Goal: Navigation & Orientation: Find specific page/section

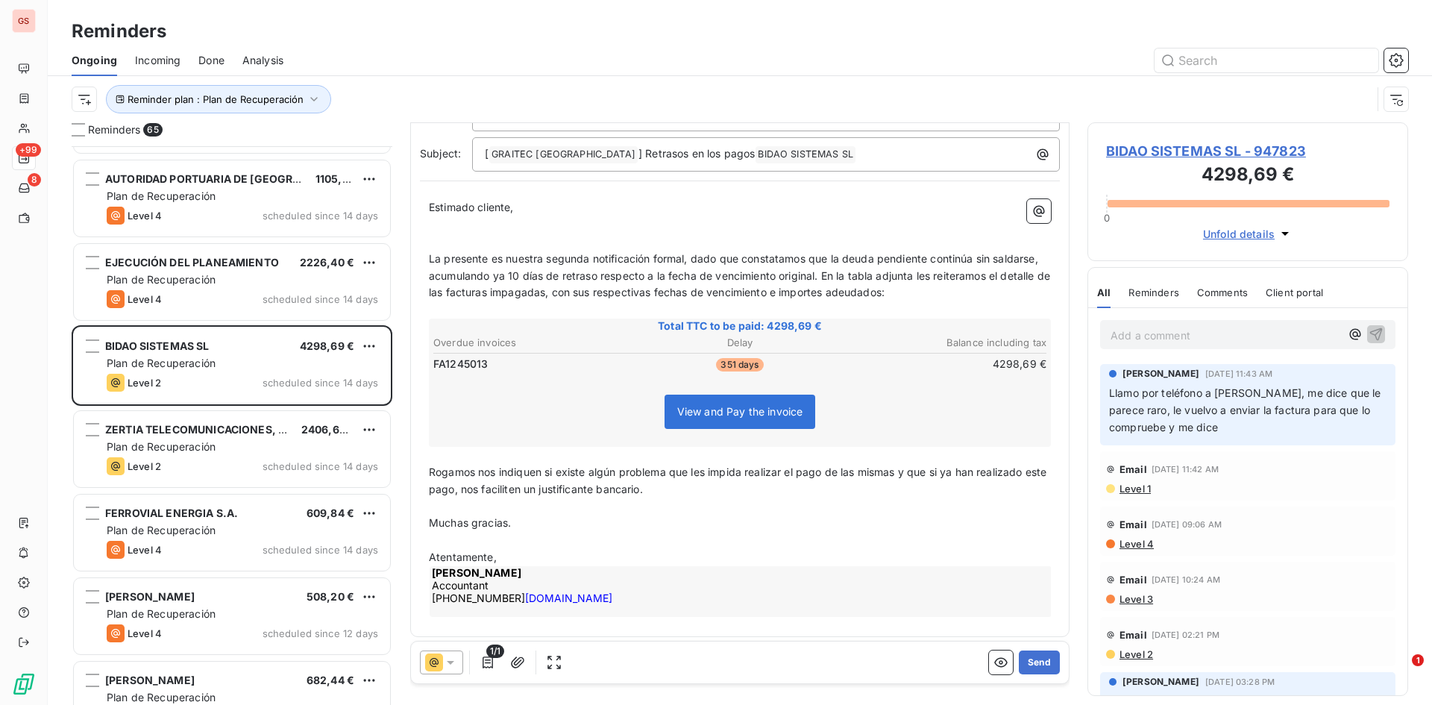
scroll to position [98, 0]
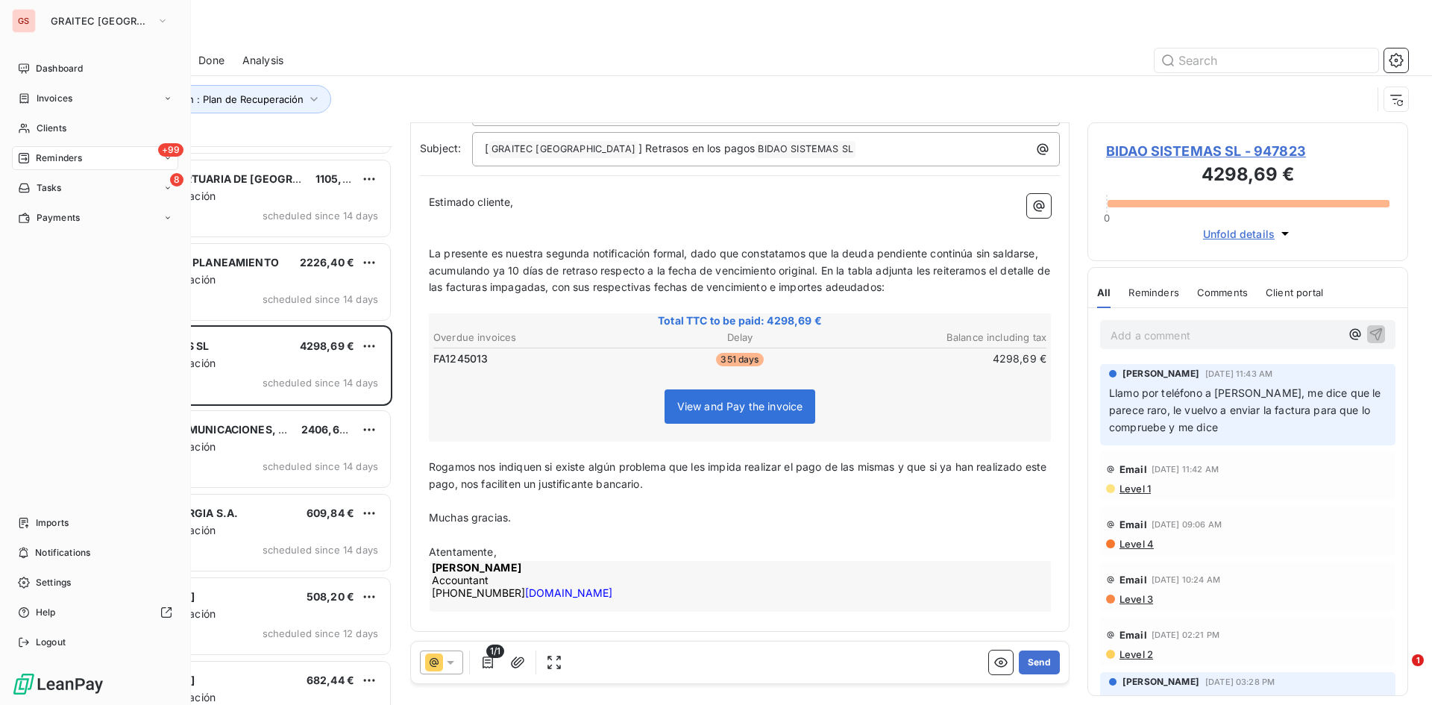
click at [128, 173] on nav "Dashboard Invoices Clients +99 Reminders 8 Tasks Payments" at bounding box center [95, 143] width 166 height 173
click at [123, 180] on div "8 Tasks" at bounding box center [95, 188] width 166 height 24
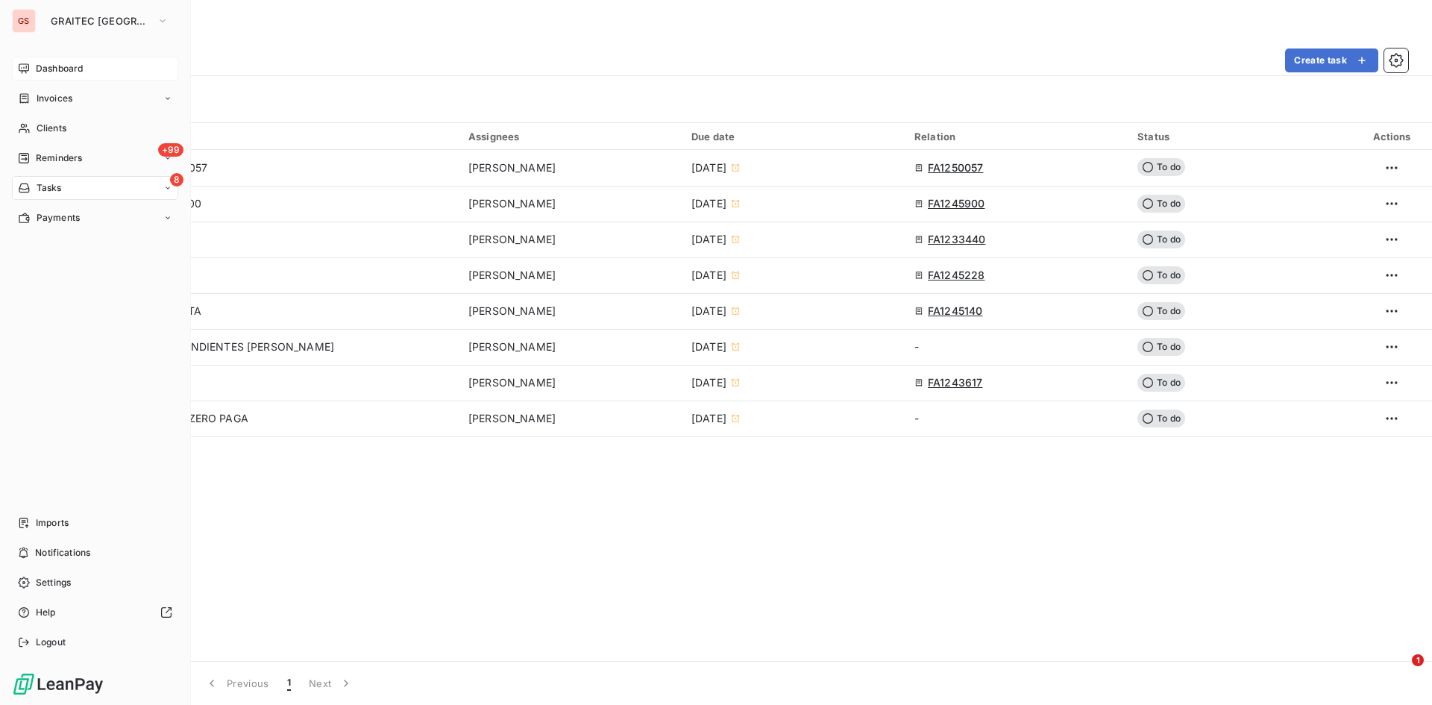
click at [35, 65] on div "Dashboard" at bounding box center [95, 69] width 166 height 24
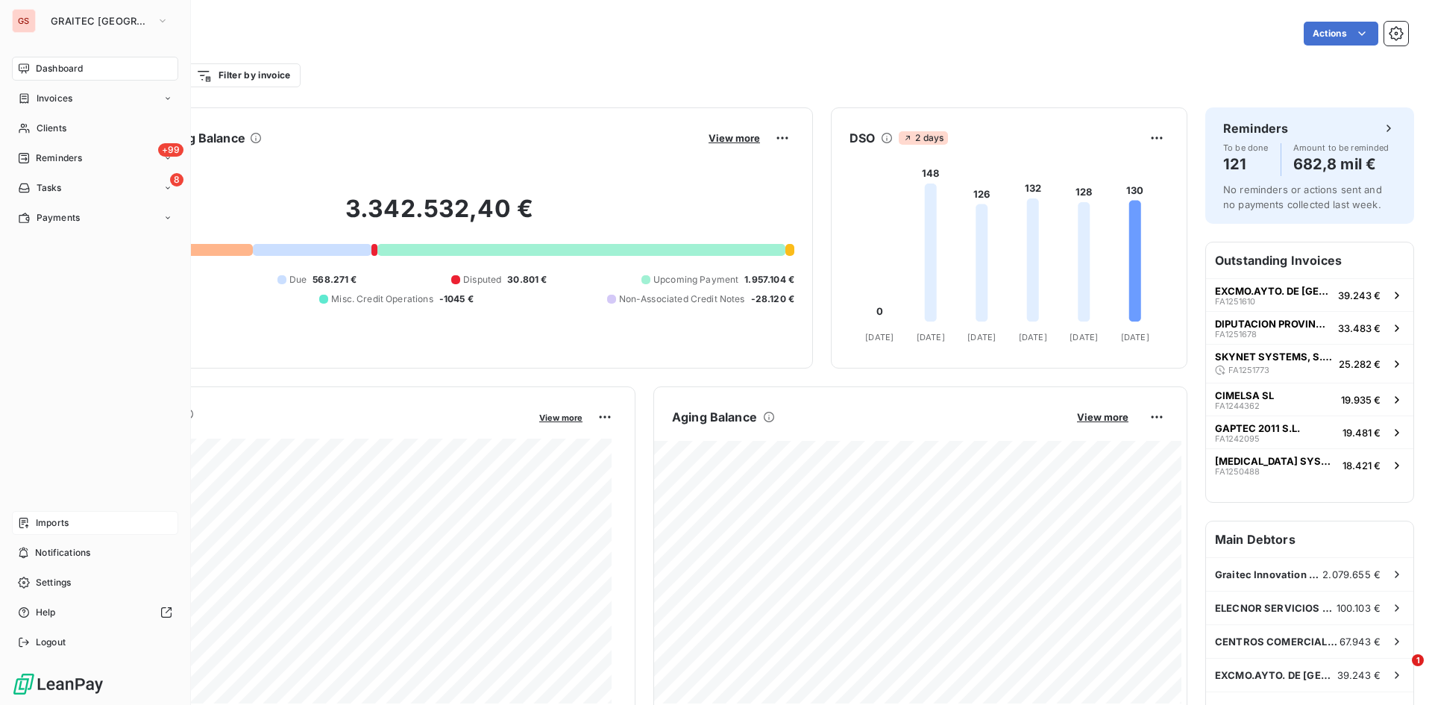
click at [52, 520] on span "Imports" at bounding box center [52, 522] width 33 height 13
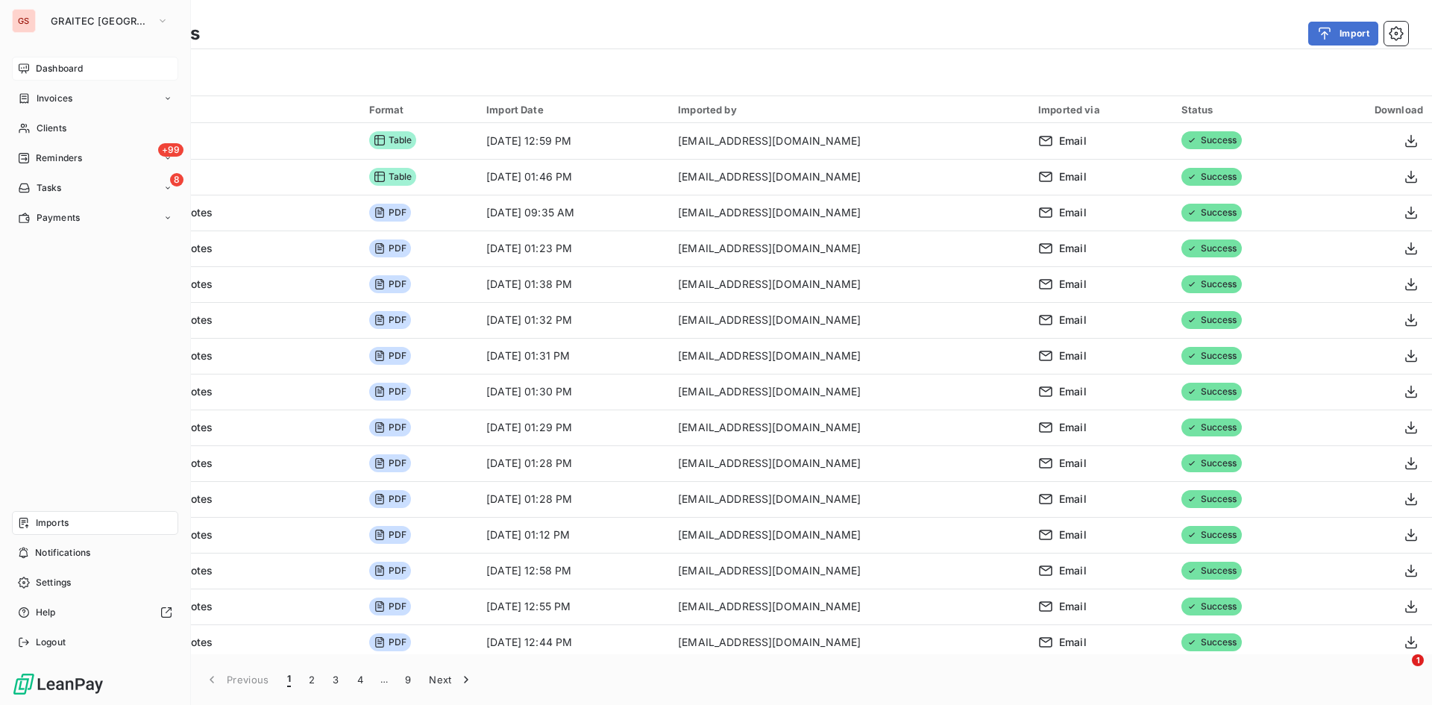
click at [54, 61] on div "Dashboard" at bounding box center [95, 69] width 166 height 24
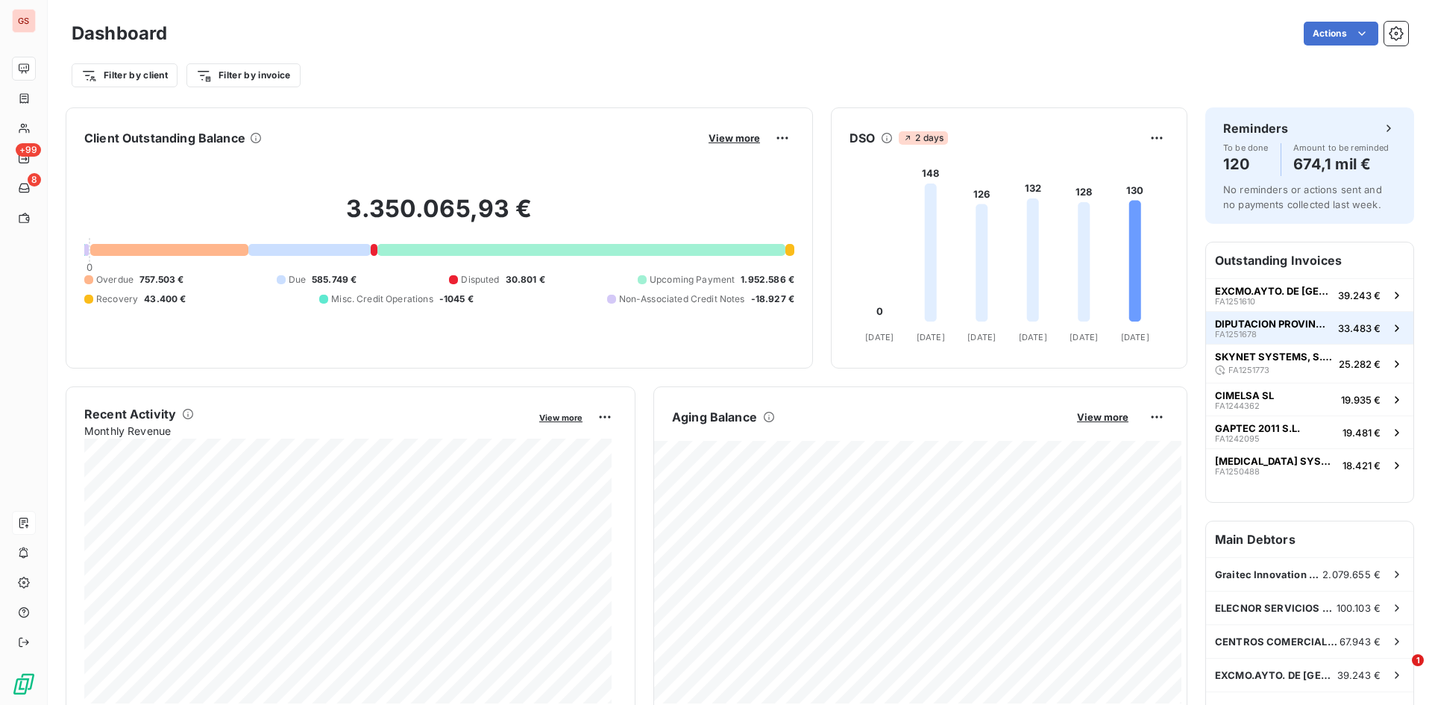
click at [1289, 342] on button "DIPUTACION PROVINCIAL DE CACERES FA1251678 33.483 €" at bounding box center [1309, 327] width 207 height 33
click at [1310, 291] on span "EXCMO.AYTO. DE [GEOGRAPHIC_DATA]" at bounding box center [1273, 291] width 117 height 12
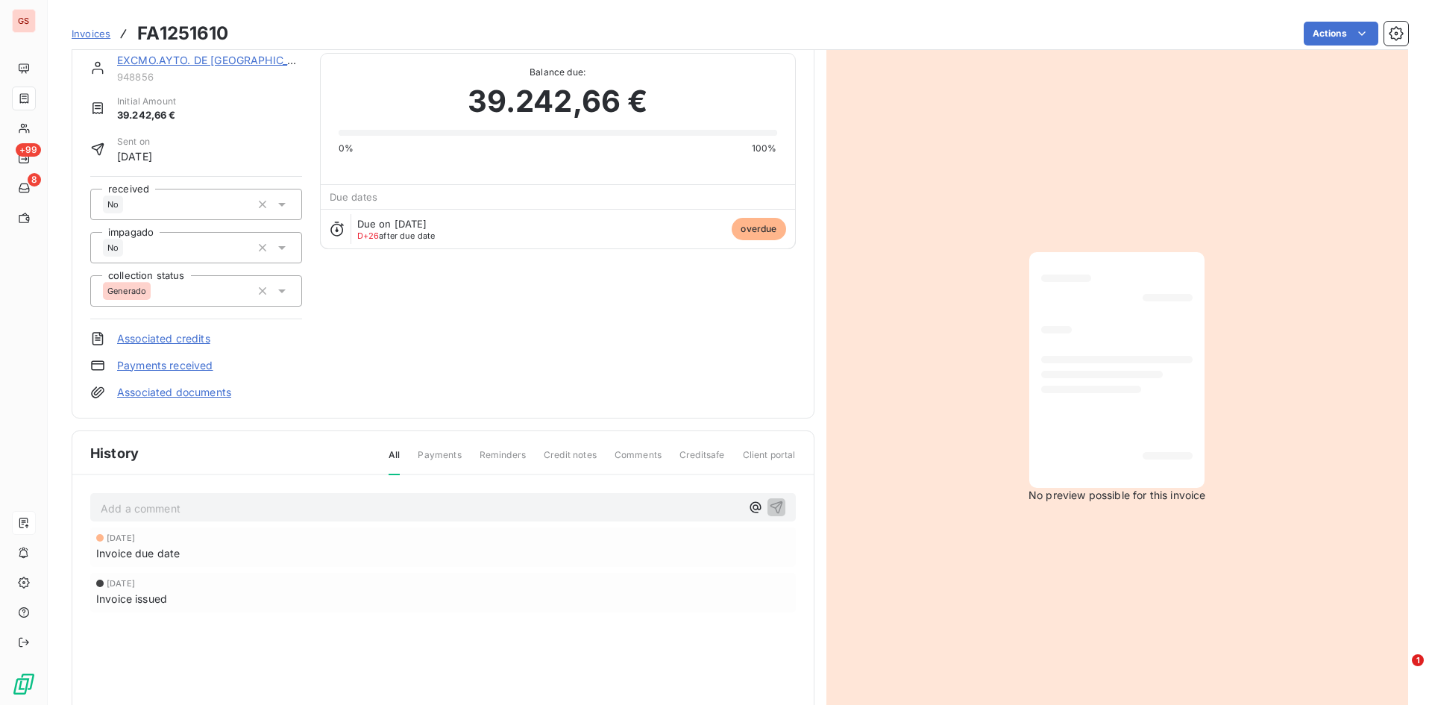
scroll to position [1, 0]
